Goal: Transaction & Acquisition: Register for event/course

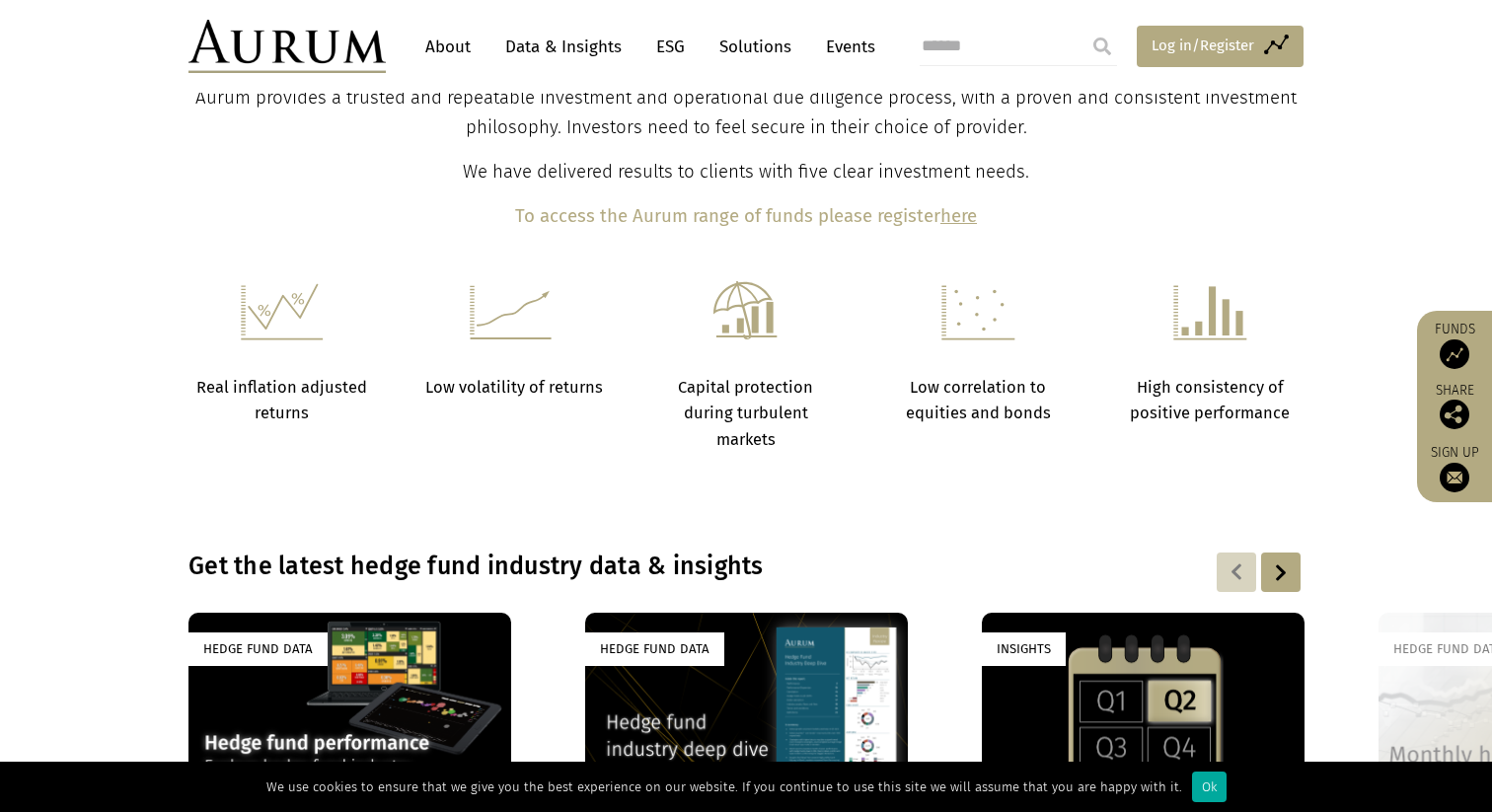
scroll to position [759, 0]
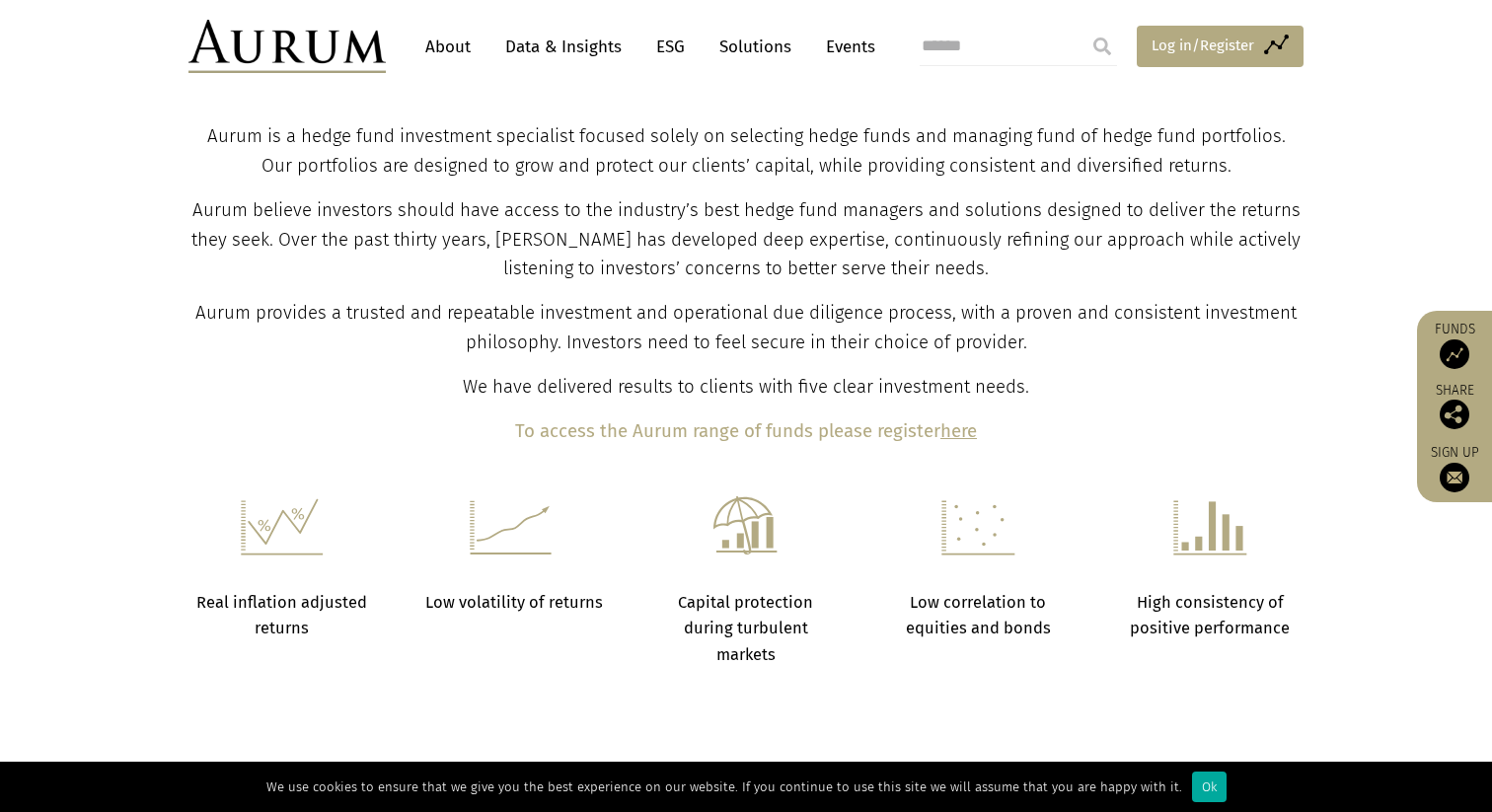
click at [1240, 56] on span "Log in/Register" at bounding box center [1203, 46] width 103 height 24
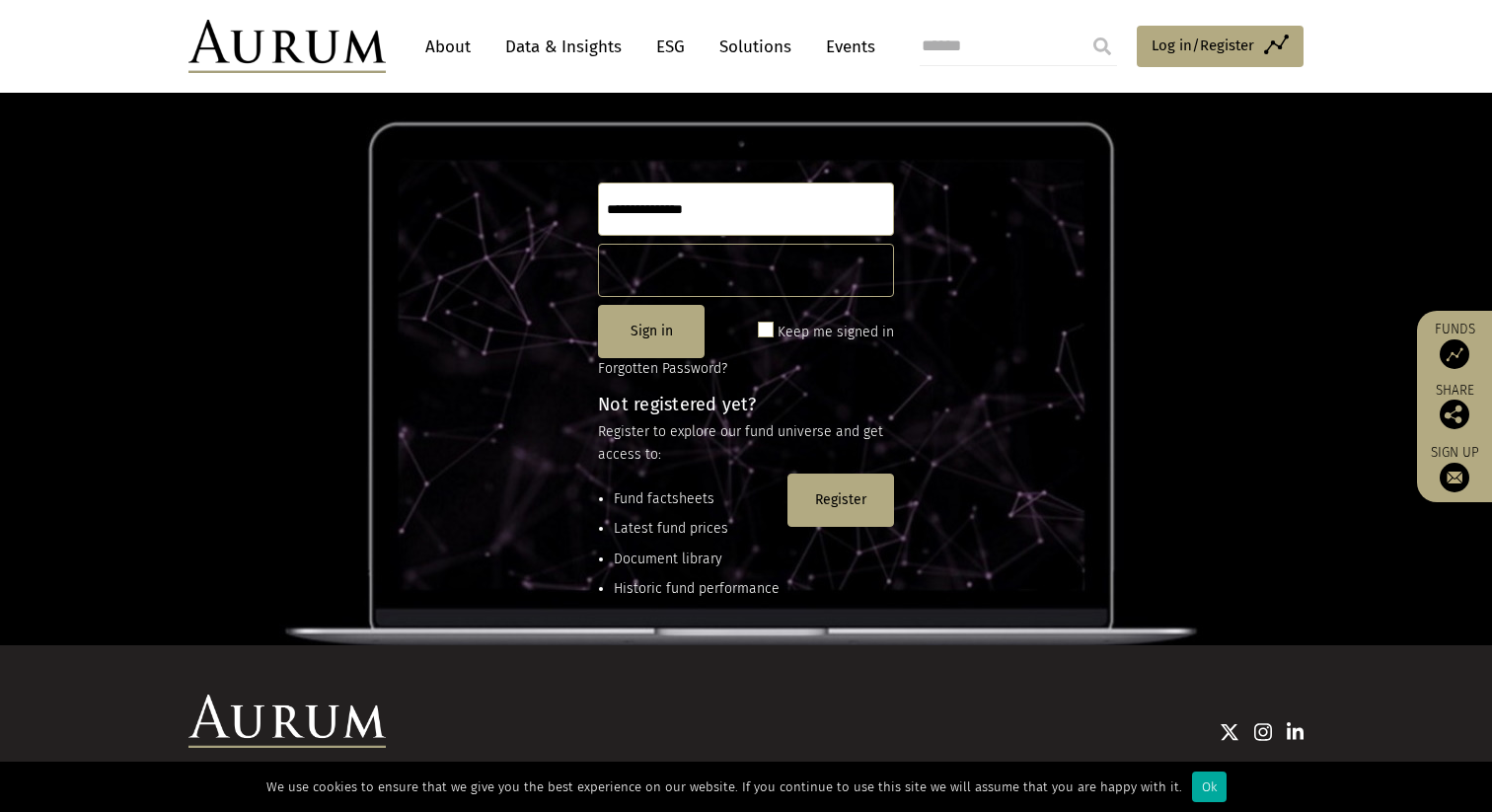
scroll to position [162, 0]
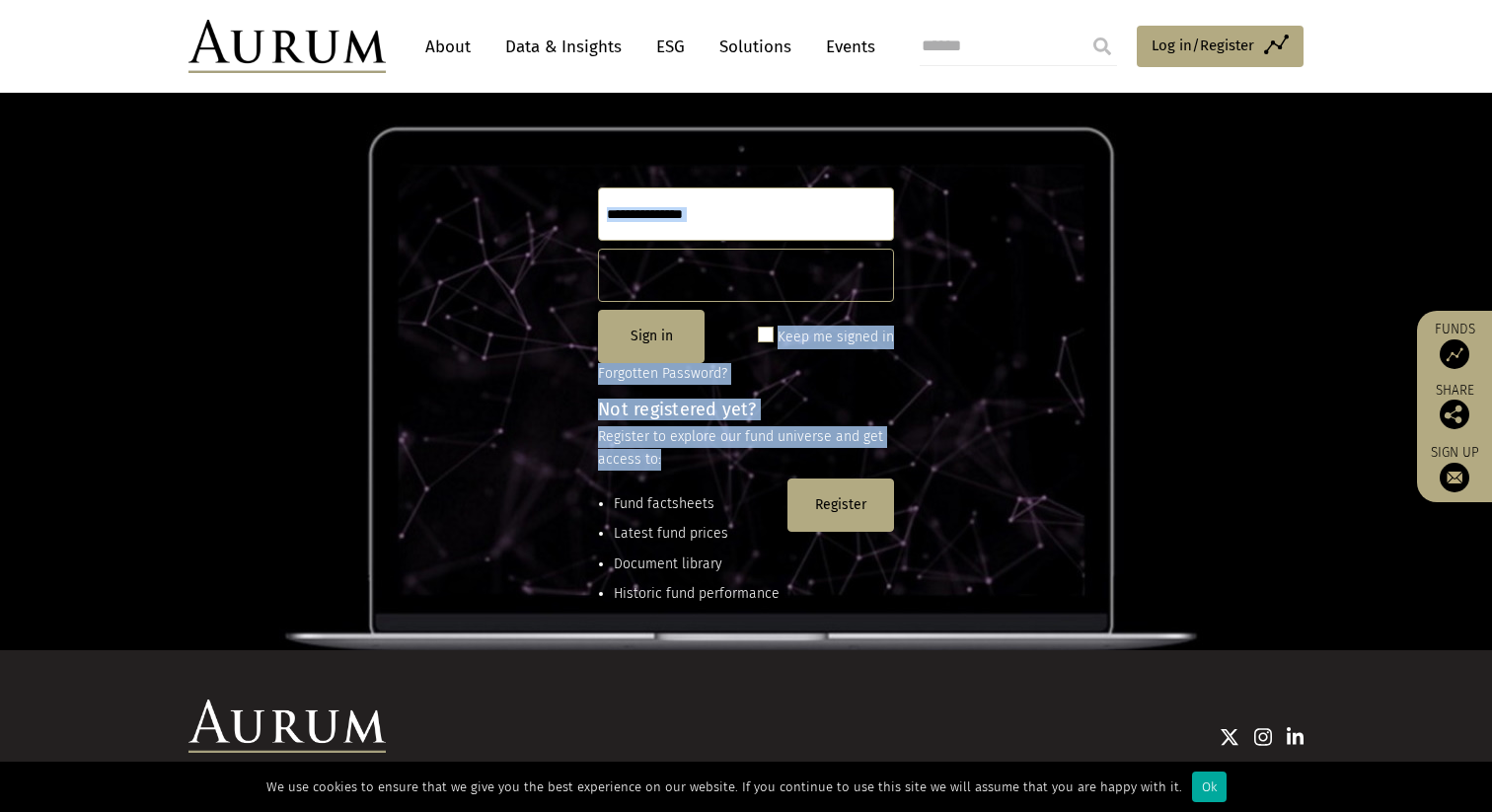
drag, startPoint x: 750, startPoint y: 468, endPoint x: 582, endPoint y: 197, distance: 318.8
click at [581, 197] on div "Explore our fund universe Sign in Keep me signed in Forgotten Password? Not reg…" at bounding box center [746, 307] width 1492 height 683
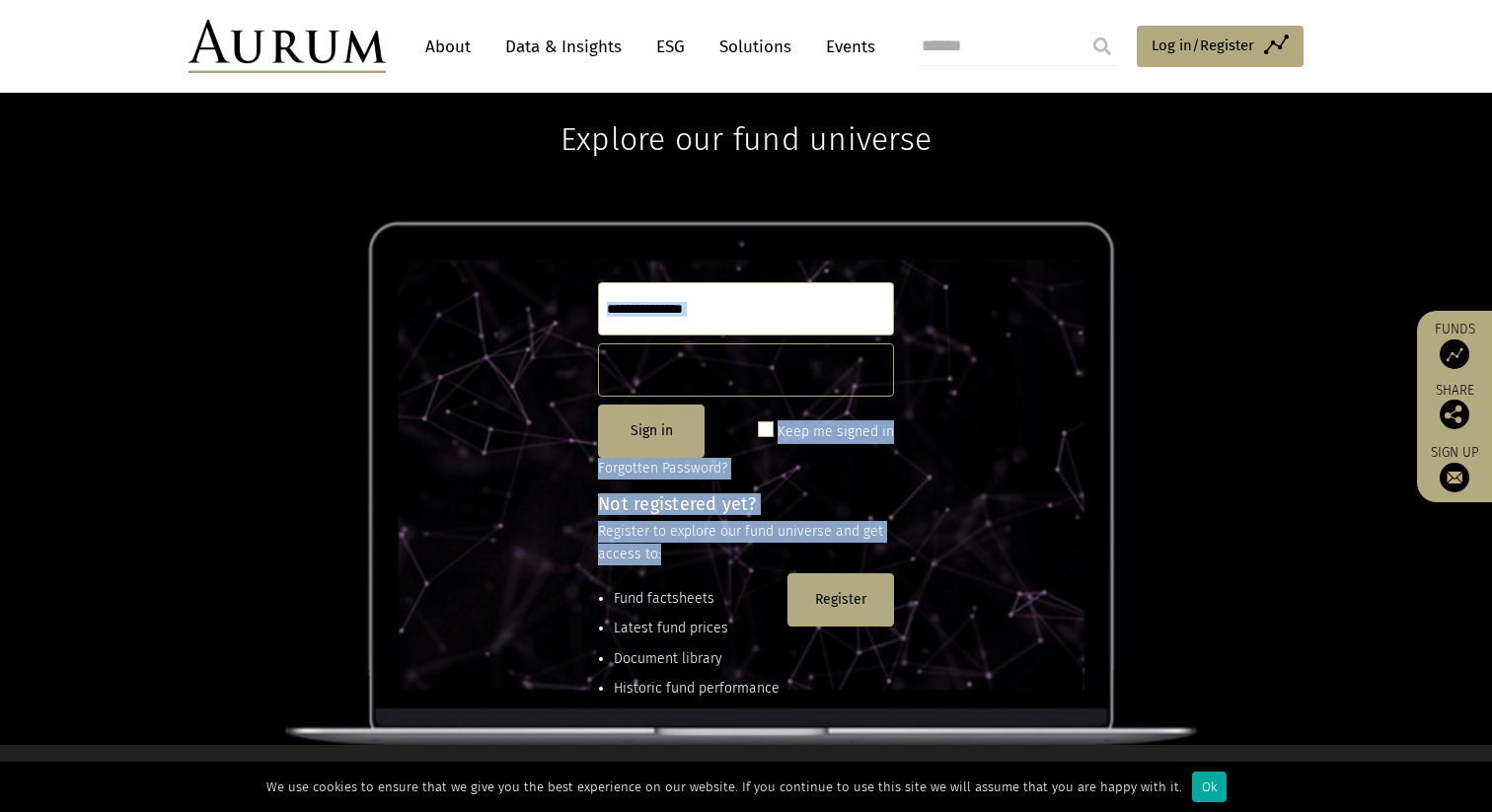
scroll to position [16, 0]
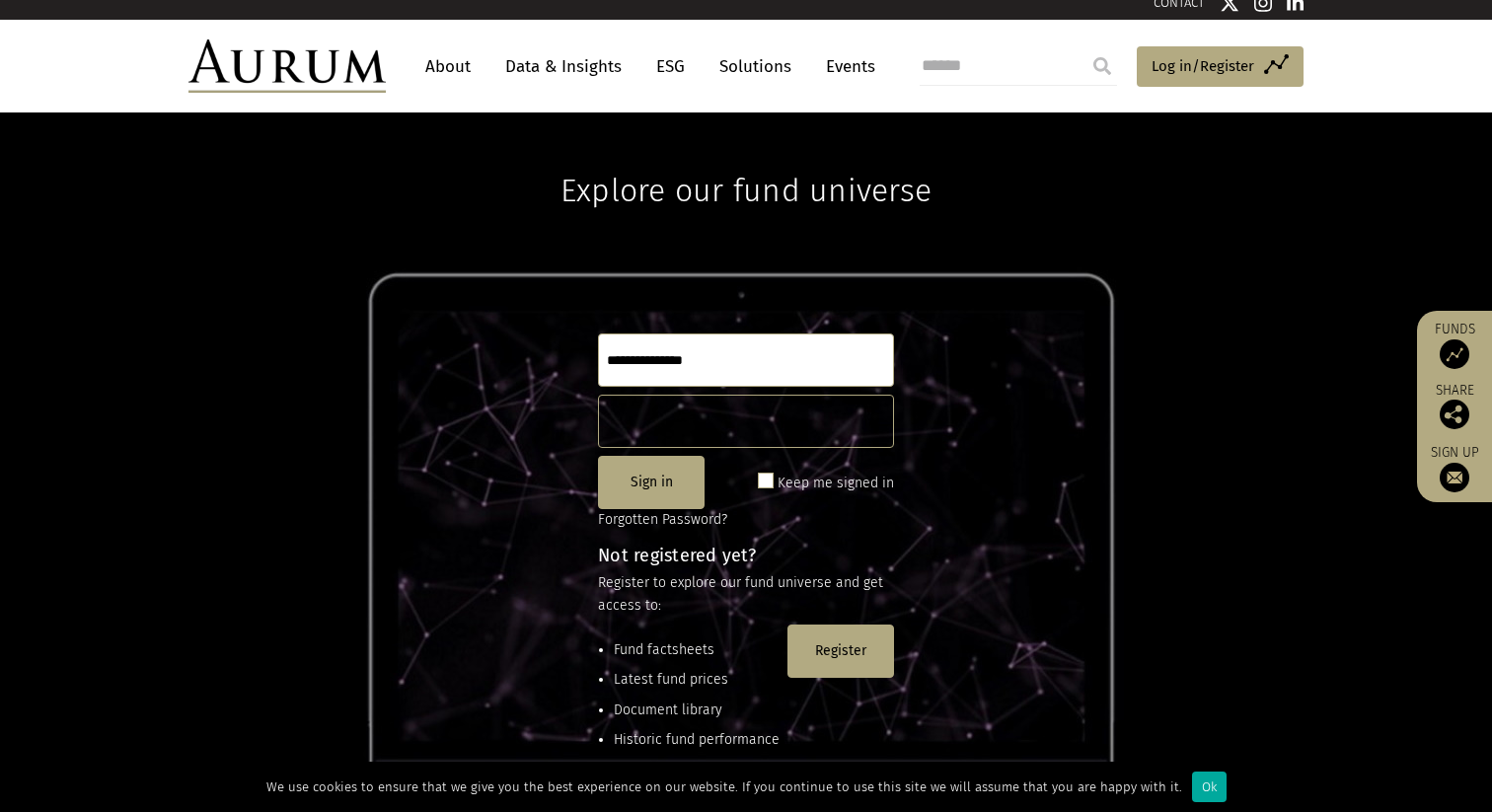
click at [545, 276] on div "Explore our fund universe Sign in Keep me signed in Forgotten Password? Not reg…" at bounding box center [746, 454] width 1492 height 683
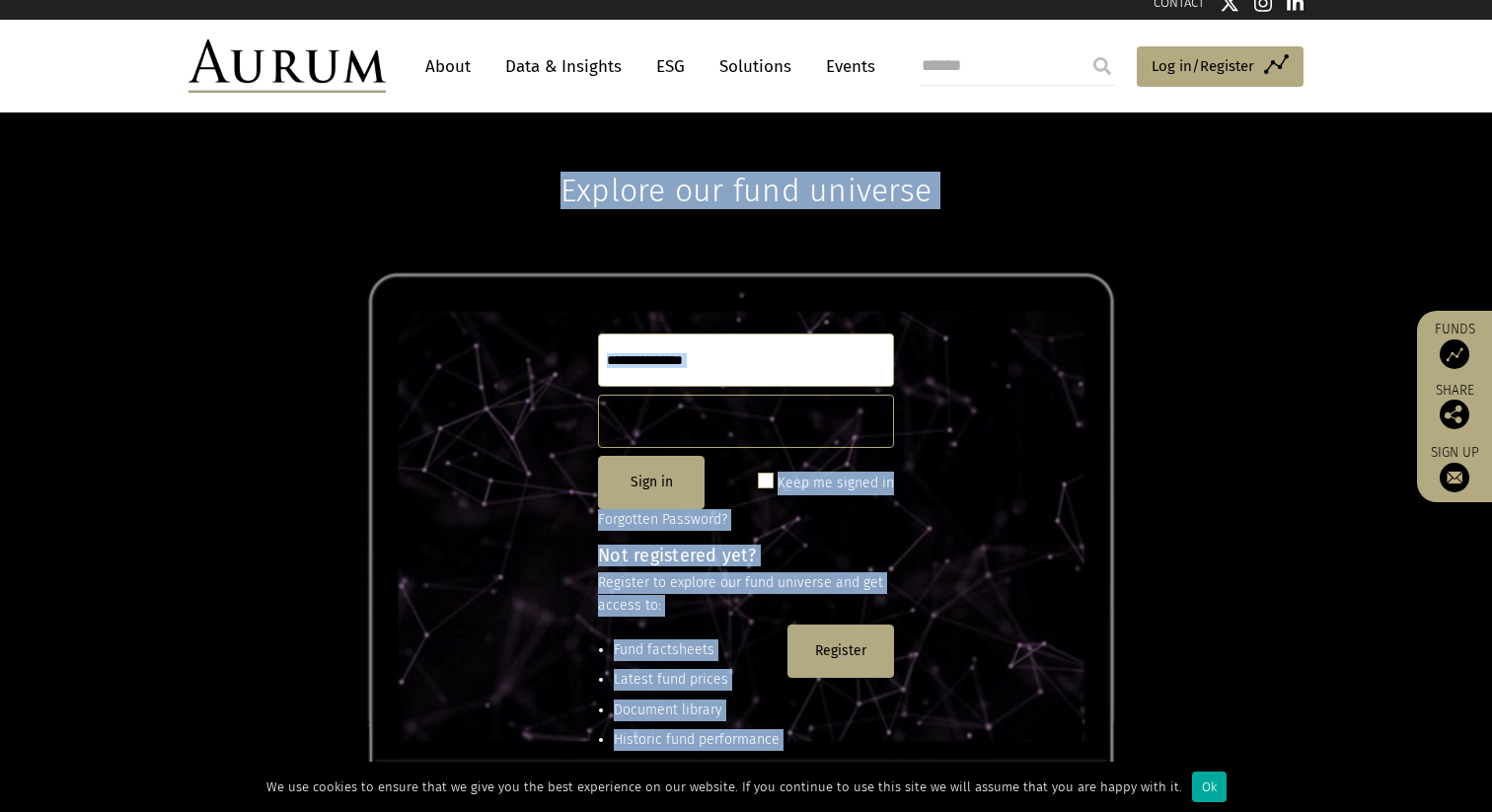
drag, startPoint x: 522, startPoint y: 177, endPoint x: 983, endPoint y: 697, distance: 694.9
click at [983, 697] on div "Explore our fund universe Sign in Keep me signed in Forgotten Password? Not reg…" at bounding box center [746, 454] width 1492 height 683
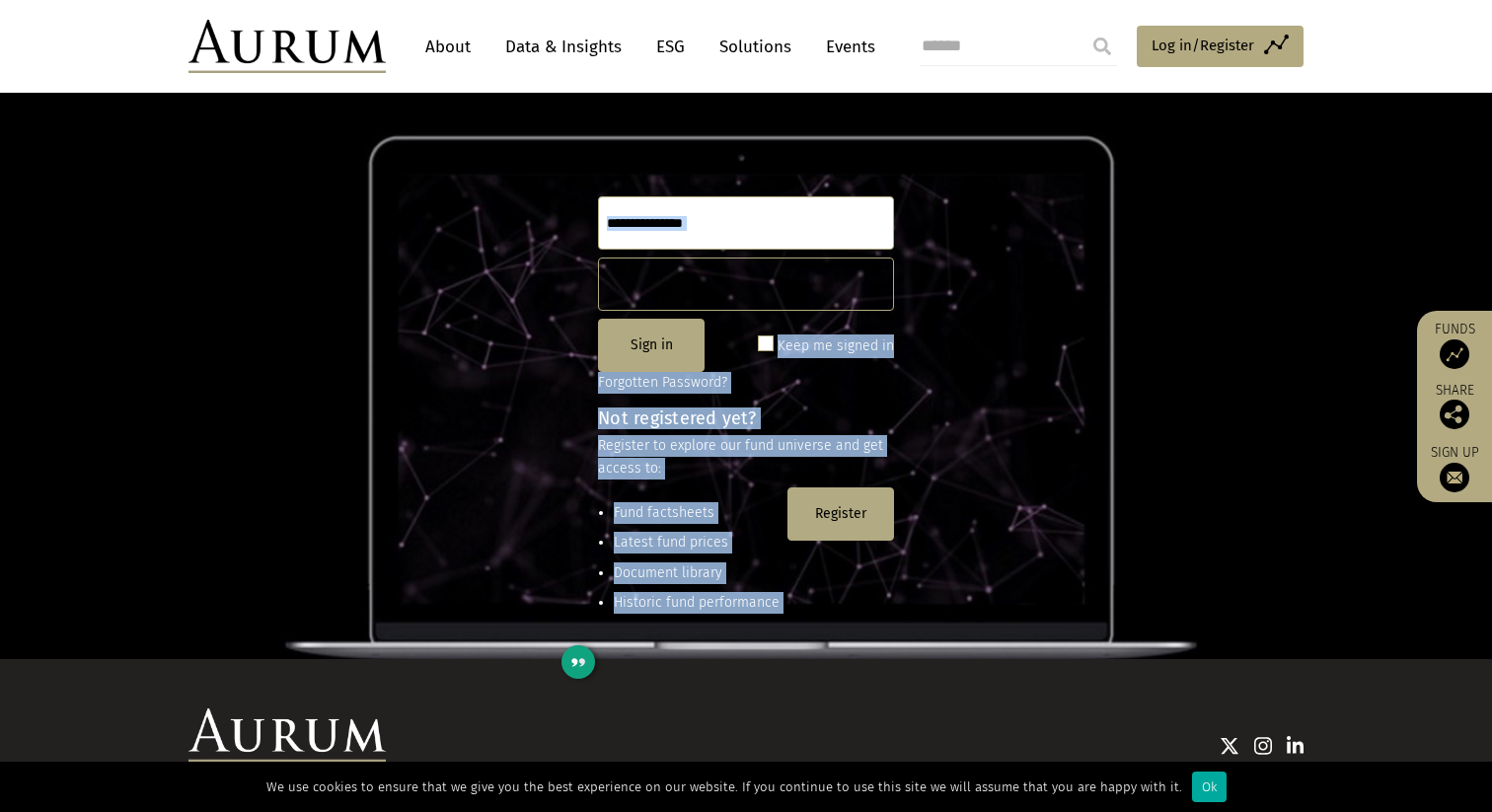
scroll to position [174, 0]
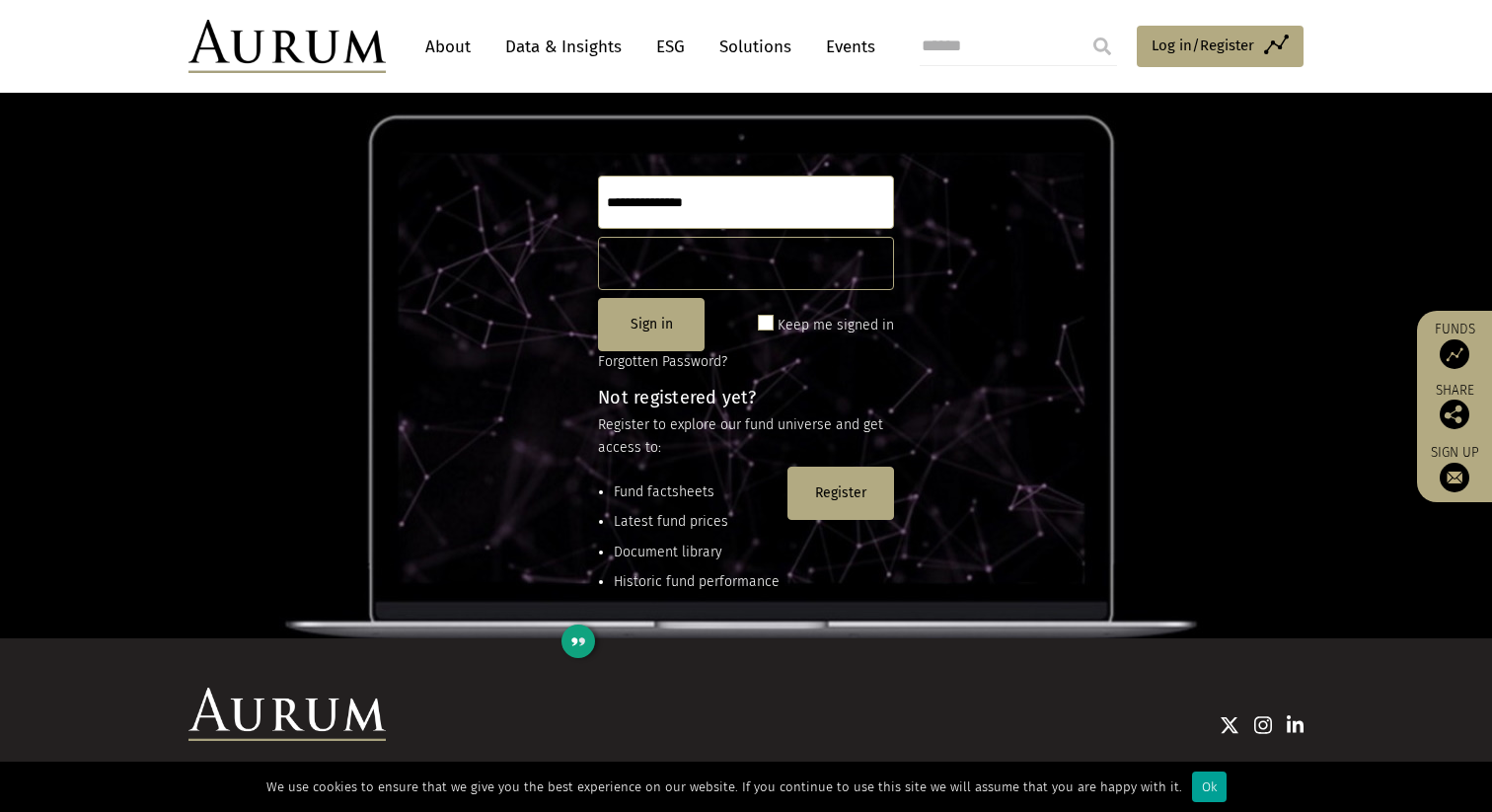
click at [1199, 791] on div "Ok" at bounding box center [1209, 786] width 35 height 31
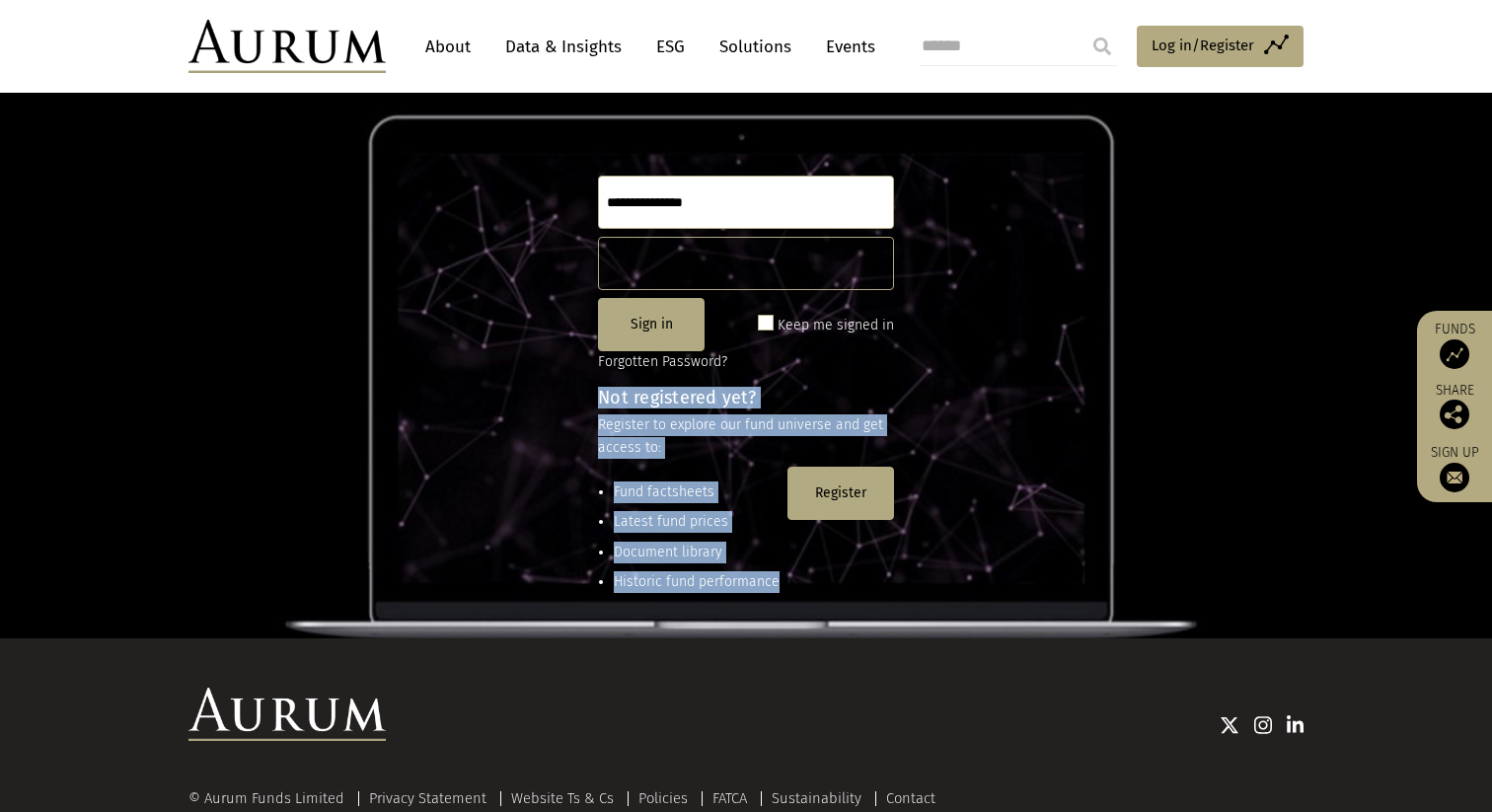
drag, startPoint x: 811, startPoint y: 585, endPoint x: 568, endPoint y: 392, distance: 310.3
click at [568, 392] on div "Explore our fund universe Sign in Keep me signed in Forgotten Password? Not reg…" at bounding box center [746, 296] width 1492 height 683
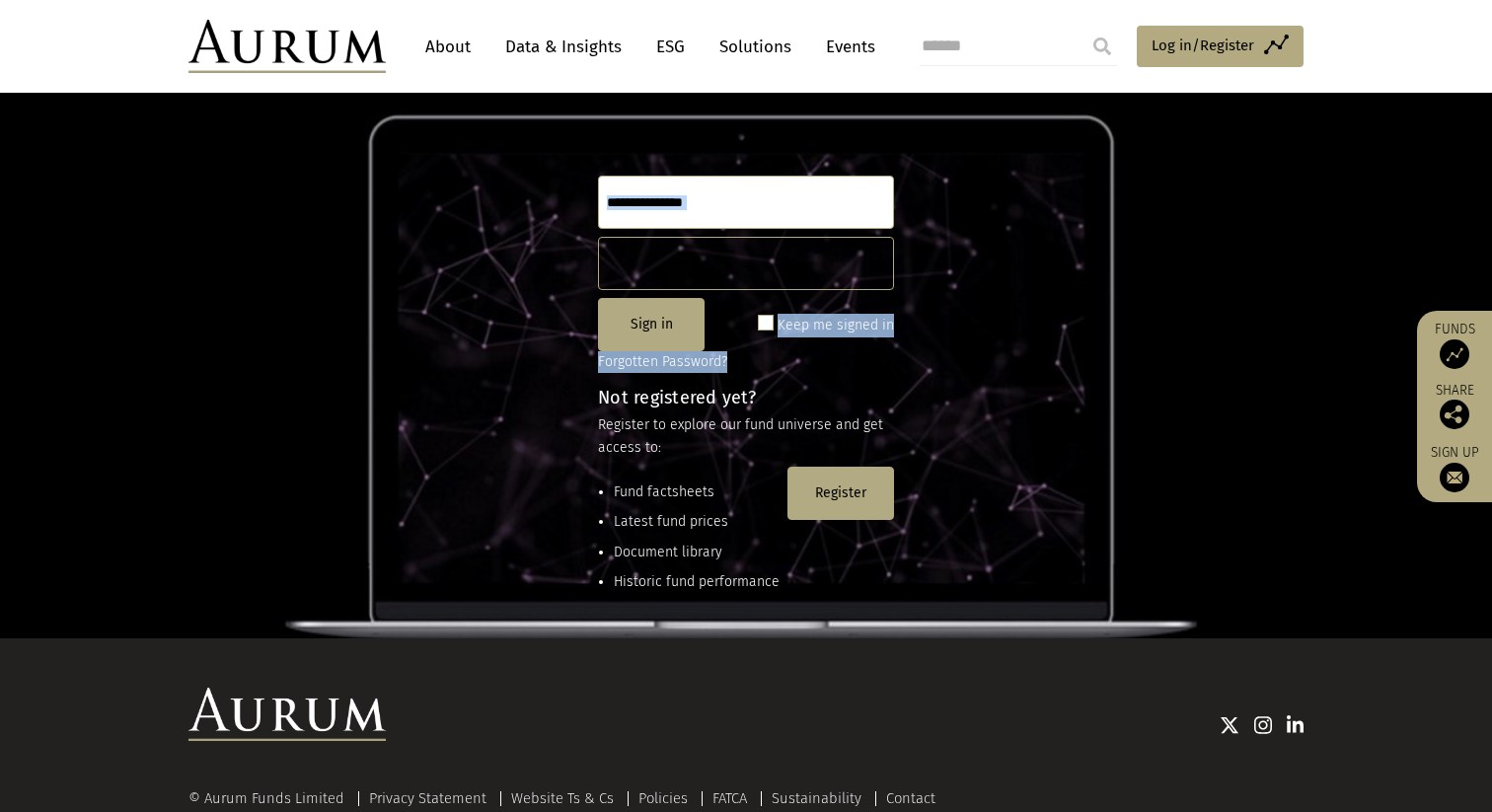
drag, startPoint x: 758, startPoint y: 369, endPoint x: 523, endPoint y: 136, distance: 330.9
click at [523, 136] on div "Explore our fund universe Sign in Keep me signed in Forgotten Password? Not reg…" at bounding box center [746, 296] width 1492 height 683
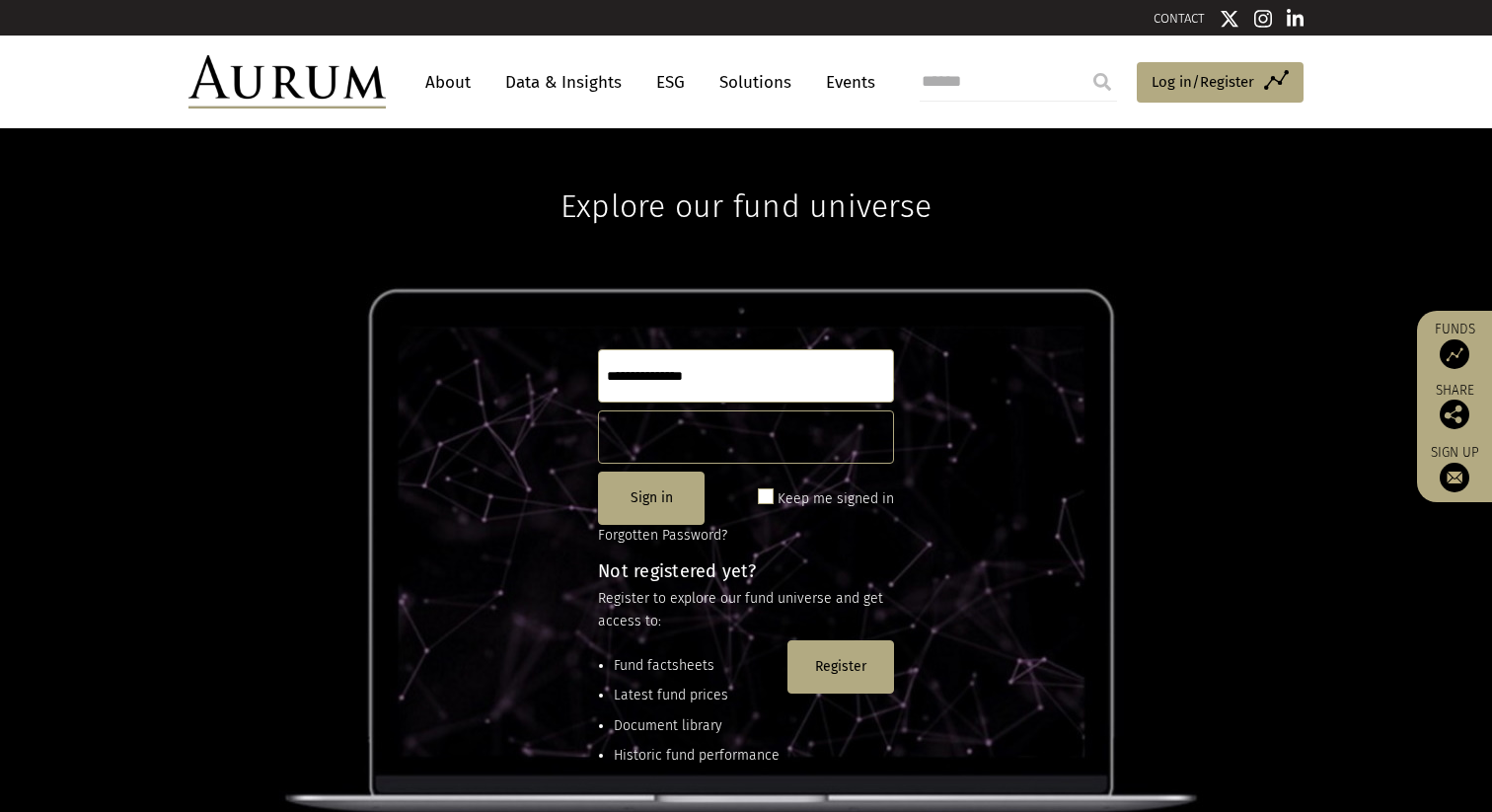
click at [552, 199] on div "Explore our fund universe Sign in Keep me signed in Forgotten Password? Not reg…" at bounding box center [746, 470] width 1492 height 683
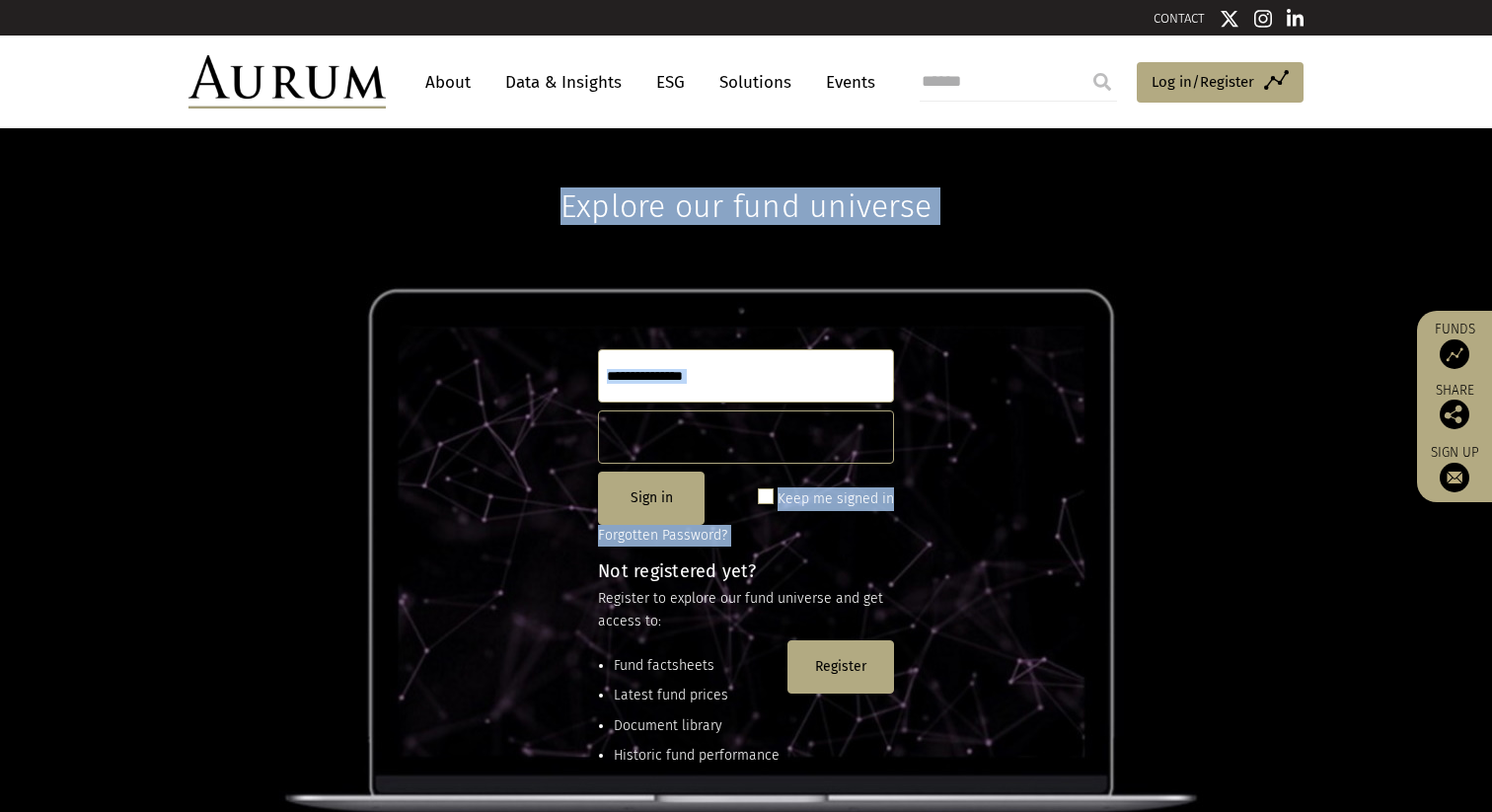
drag, startPoint x: 552, startPoint y: 199, endPoint x: 834, endPoint y: 532, distance: 436.4
click at [834, 532] on div "Explore our fund universe Sign in Keep me signed in Forgotten Password? Not reg…" at bounding box center [746, 470] width 1492 height 683
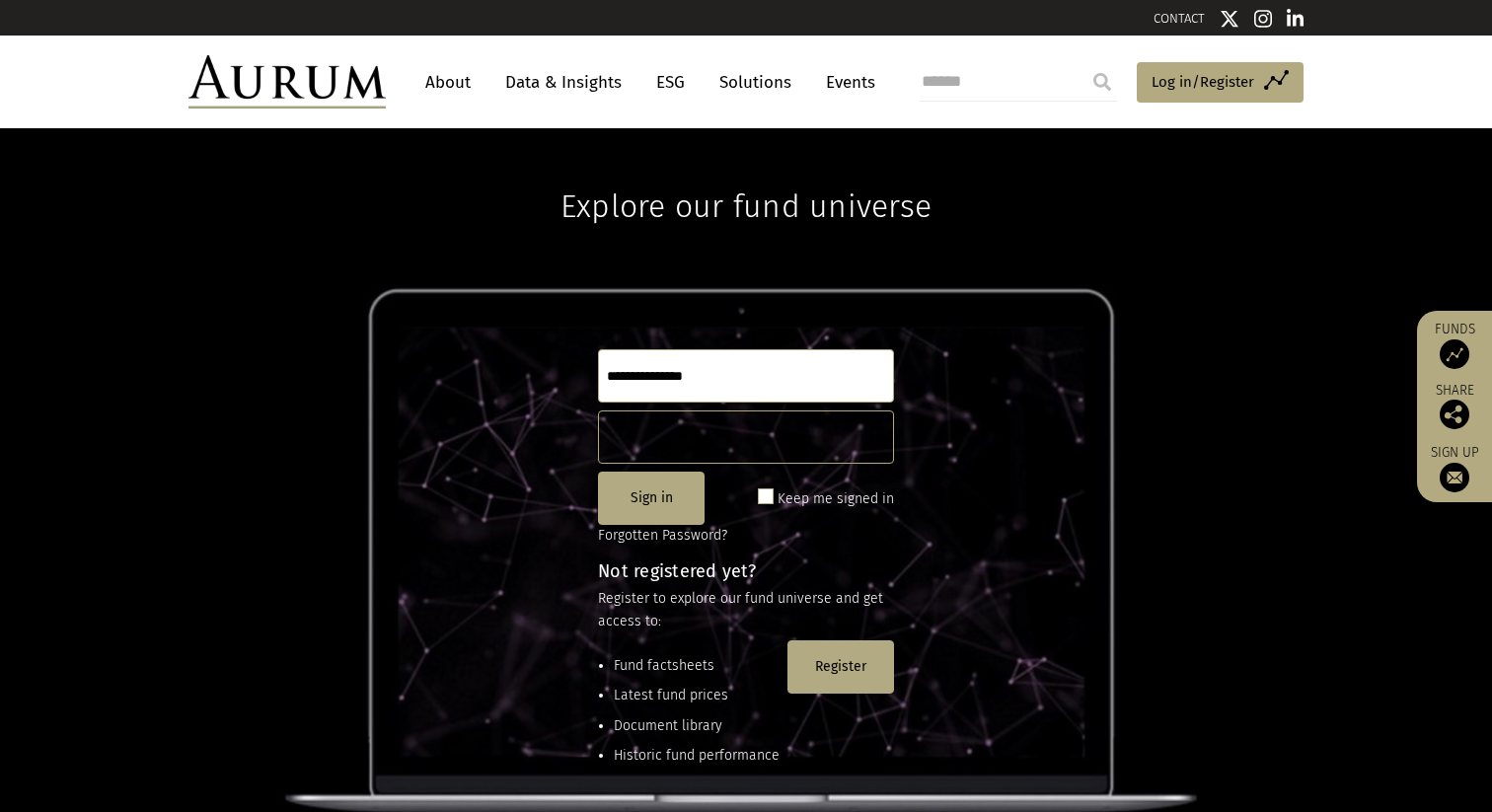
click at [970, 520] on div "Explore our fund universe Sign in Keep me signed in Forgotten Password? Not reg…" at bounding box center [746, 470] width 1492 height 683
click at [732, 387] on input "text" at bounding box center [746, 375] width 296 height 53
type input "*"
click at [836, 655] on button "Register" at bounding box center [840, 666] width 107 height 53
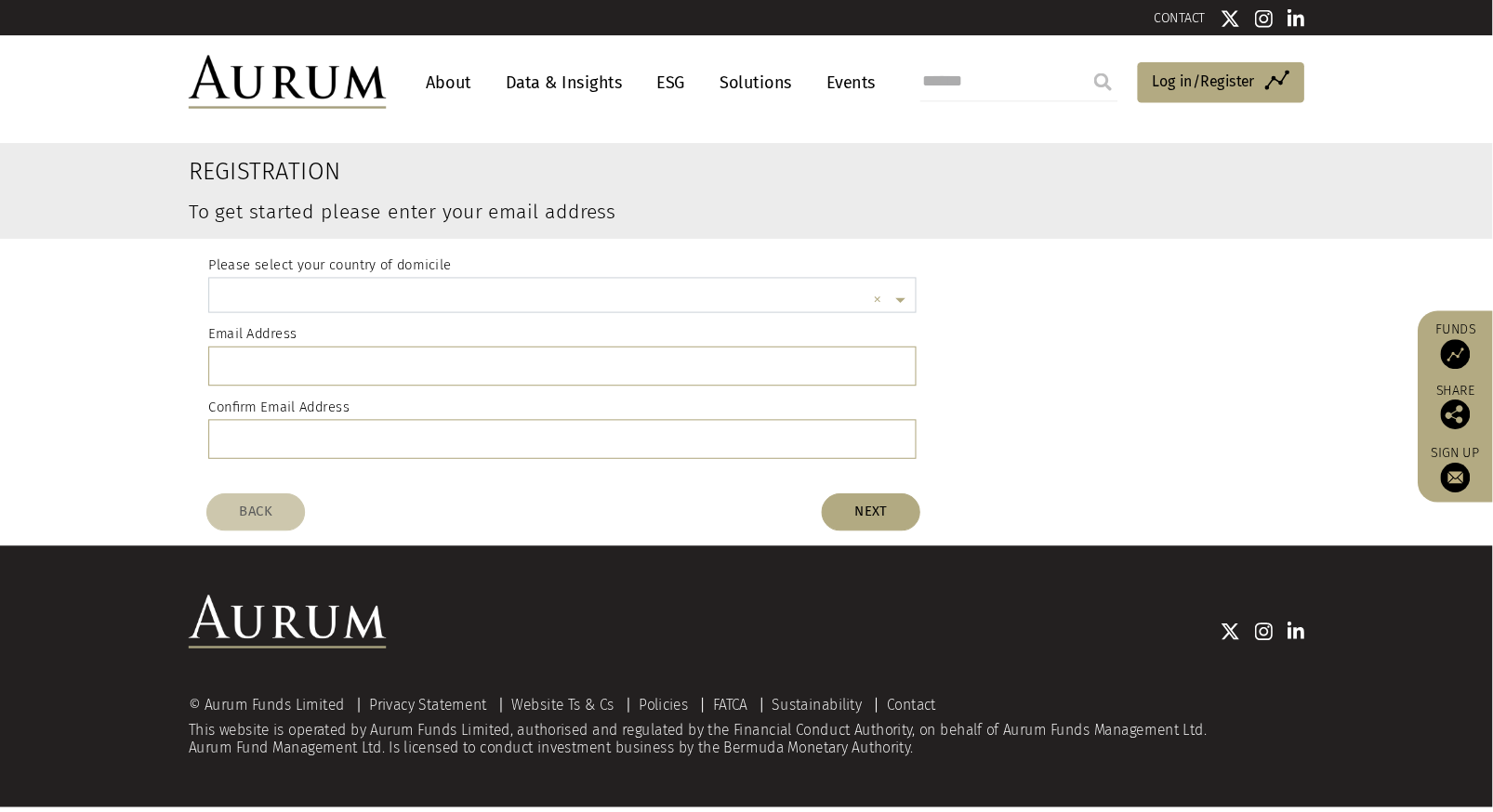
scroll to position [5, 0]
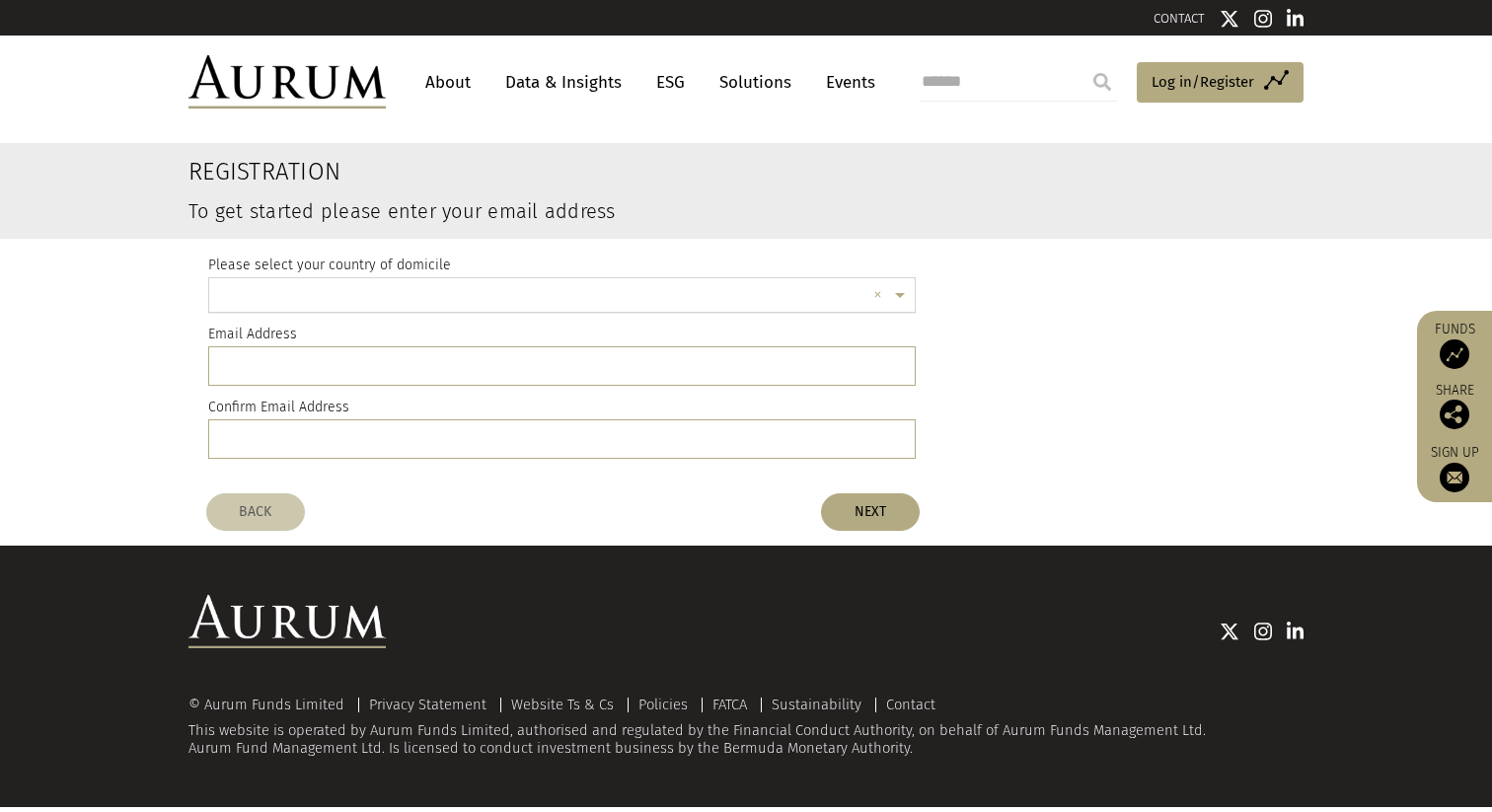
click at [514, 296] on input "text" at bounding box center [543, 298] width 647 height 40
type input "****"
click at [348, 326] on div "[GEOGRAPHIC_DATA]" at bounding box center [562, 331] width 706 height 38
click at [79, 249] on register-email-address "Registration To get started please enter your email address Please select your …" at bounding box center [746, 312] width 1492 height 339
